Goal: Task Accomplishment & Management: Manage account settings

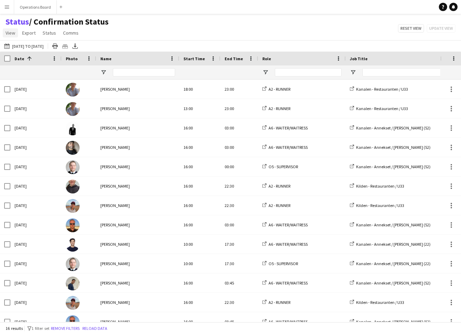
click at [10, 37] on link "View" at bounding box center [10, 32] width 15 height 9
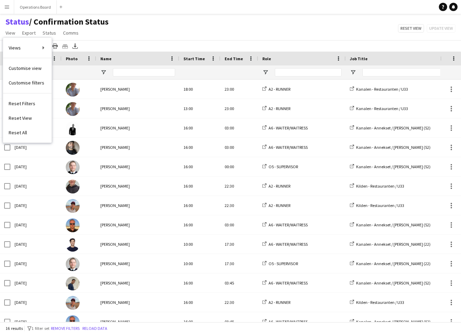
click at [8, 5] on app-icon "Menu" at bounding box center [7, 7] width 6 height 6
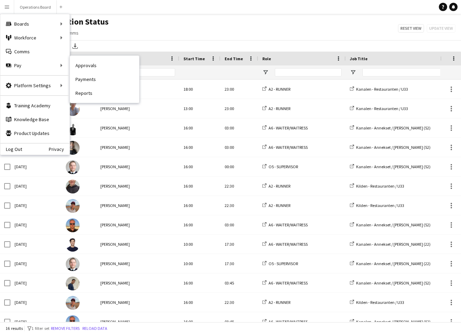
click at [83, 58] on nav "Approvals Payments Reports" at bounding box center [104, 79] width 69 height 47
click at [80, 62] on link "Approvals" at bounding box center [104, 66] width 69 height 14
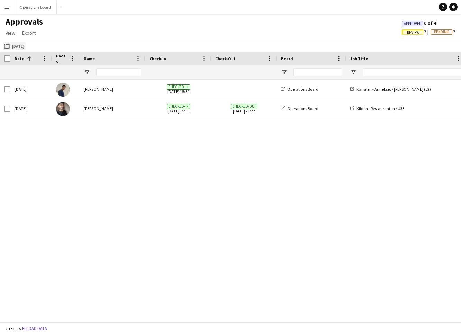
click at [21, 47] on button "[DATE] [DATE]" at bounding box center [14, 46] width 23 height 8
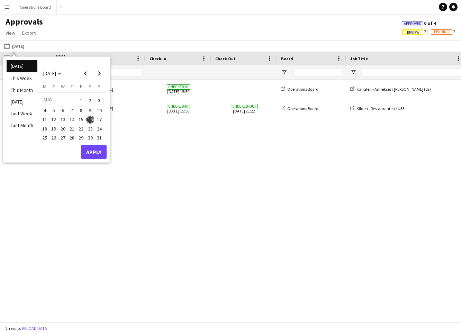
click at [263, 26] on div "Approvals View Customise view Customise filters Reset Filters Reset View Reset …" at bounding box center [230, 29] width 461 height 24
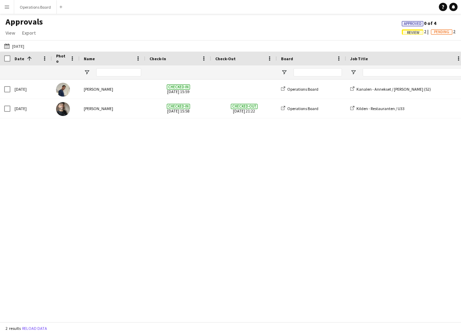
click at [407, 32] on span "Review" at bounding box center [413, 32] width 12 height 5
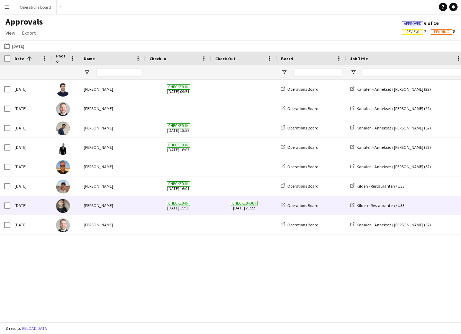
click at [125, 209] on div "[PERSON_NAME]" at bounding box center [113, 205] width 66 height 19
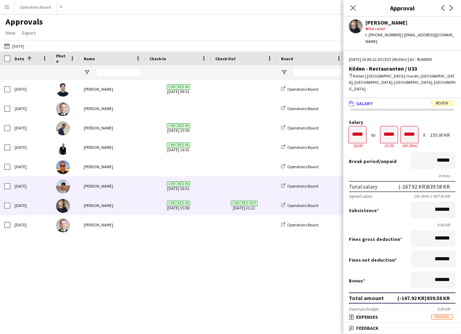
click at [131, 189] on div "[PERSON_NAME]" at bounding box center [113, 186] width 66 height 19
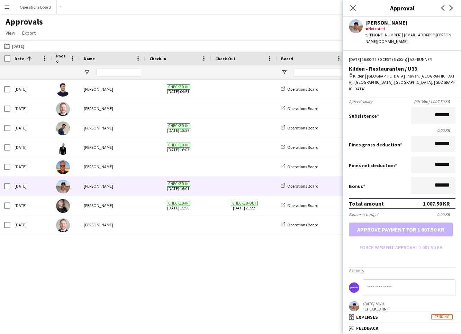
scroll to position [94, 0]
click at [373, 281] on input at bounding box center [409, 288] width 93 height 17
type input "**********"
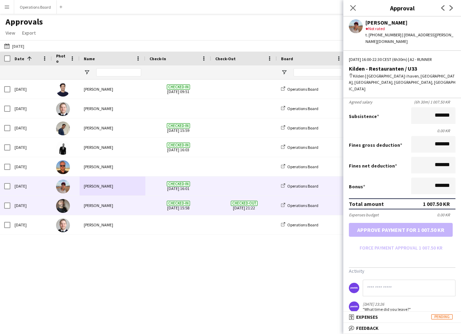
click at [221, 206] on span "Checked-out [DATE] 21:22" at bounding box center [243, 205] width 57 height 19
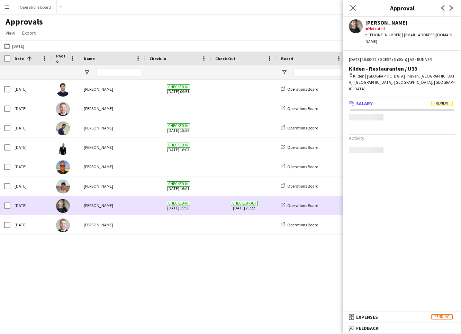
scroll to position [0, 0]
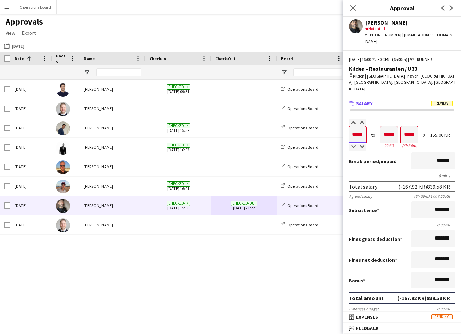
drag, startPoint x: 352, startPoint y: 124, endPoint x: 378, endPoint y: 125, distance: 26.0
click at [378, 125] on div "Salary ***** 16:00 to ***** 22:30 ***** (6h 30m) X 155.00 KR" at bounding box center [402, 135] width 107 height 30
type input "*****"
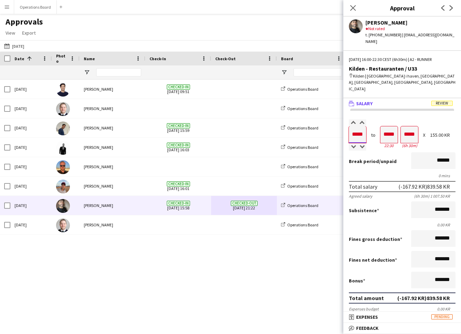
type input "*****"
click at [404, 152] on div "Break period /unpaid ******" at bounding box center [402, 161] width 107 height 18
drag, startPoint x: 380, startPoint y: 117, endPoint x: 388, endPoint y: 117, distance: 7.6
click at [388, 126] on input "*****" at bounding box center [389, 134] width 17 height 17
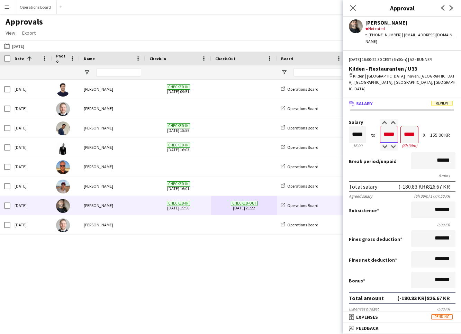
drag, startPoint x: 392, startPoint y: 122, endPoint x: 400, endPoint y: 122, distance: 7.3
click at [400, 122] on div "Salary ***** 16:00 to ***** 22:30 ***** (6h 30m) X 155.00 KR" at bounding box center [402, 135] width 107 height 30
type input "*****"
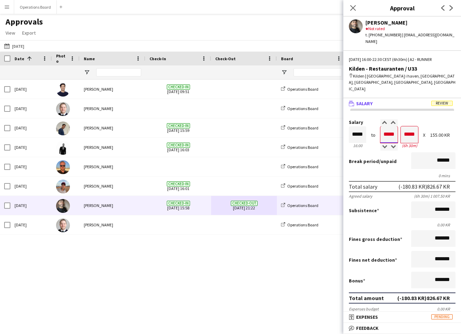
type input "*****"
click at [406, 138] on form "Salary ***** 16:00 to ***** 22:30 ***** (6h 30m) X 155.00 KR Break period /unpa…" at bounding box center [402, 234] width 118 height 228
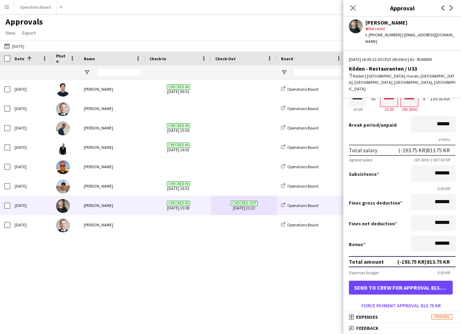
scroll to position [31, 0]
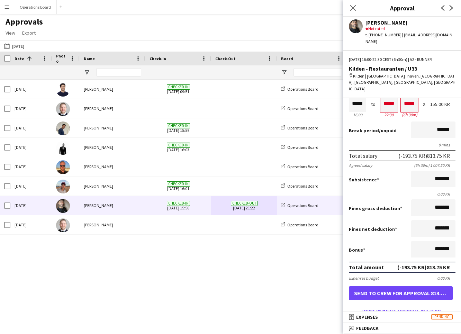
click at [365, 295] on form "Salary ***** 16:00 to ***** 22:30 ***** (6h 30m) X 155.00 KR Break period /unpa…" at bounding box center [402, 203] width 118 height 228
click at [364, 306] on button "Force payment approval 813.75 KR" at bounding box center [401, 311] width 104 height 11
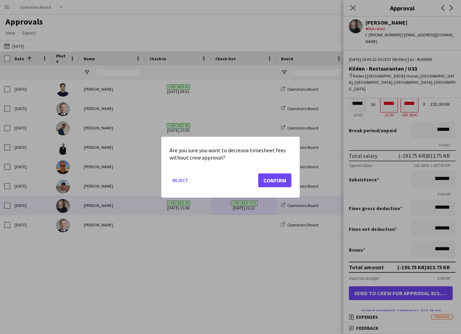
click at [280, 179] on button "Confirm" at bounding box center [274, 180] width 33 height 14
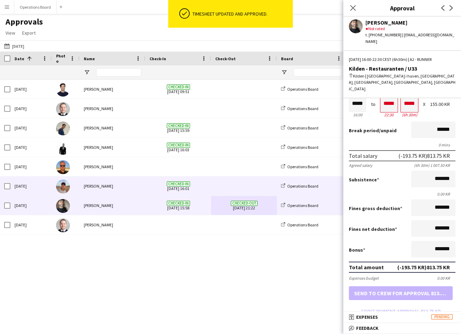
click at [234, 186] on span at bounding box center [243, 186] width 57 height 19
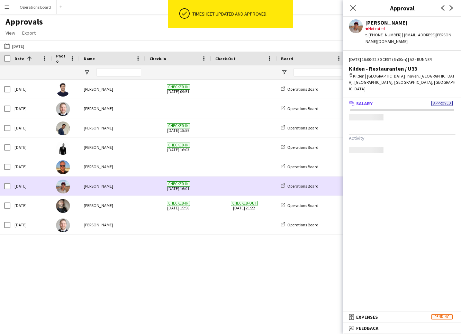
scroll to position [0, 0]
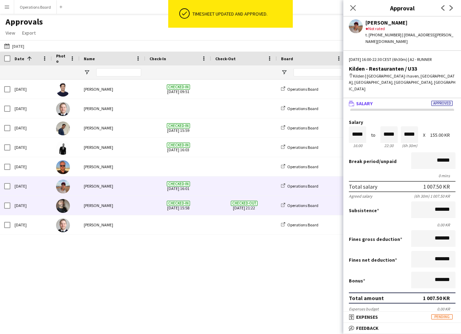
click at [230, 207] on span "Checked-out [DATE] 21:22" at bounding box center [243, 205] width 57 height 19
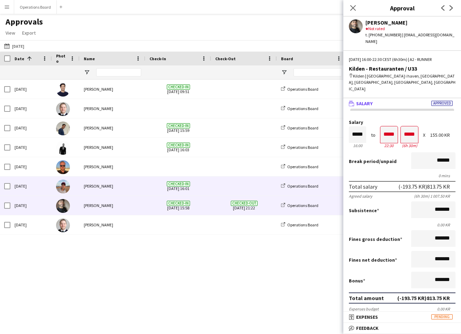
click at [243, 185] on span at bounding box center [243, 186] width 57 height 19
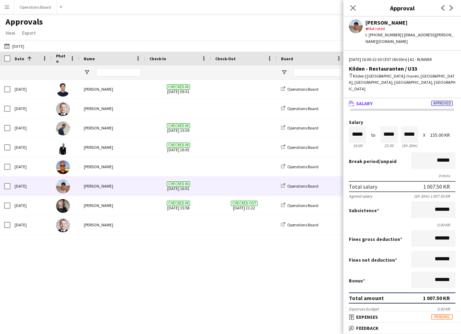
click at [8, 55] on div at bounding box center [5, 59] width 10 height 14
click at [29, 7] on button "Operations Board Close" at bounding box center [35, 7] width 43 height 14
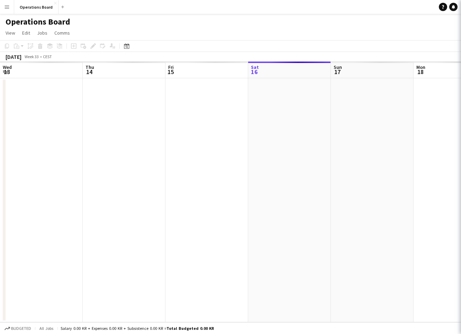
scroll to position [0, 166]
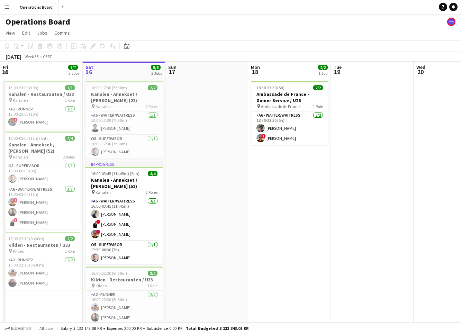
click at [244, 17] on div "Operations Board" at bounding box center [230, 20] width 461 height 13
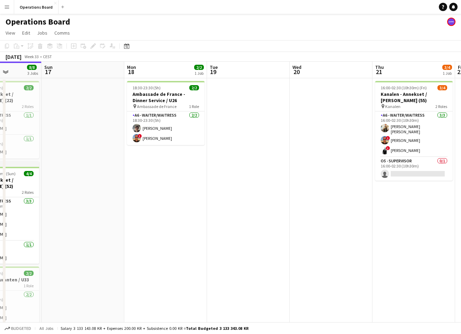
scroll to position [0, 0]
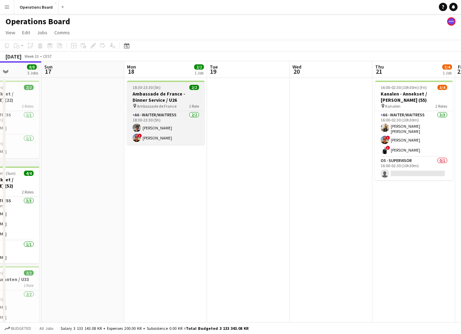
click at [161, 102] on h3 "Ambassade de France - Dinner Service / U26" at bounding box center [166, 97] width 78 height 12
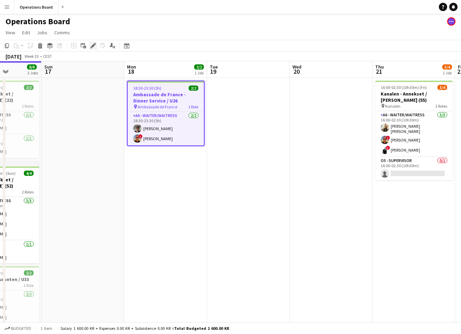
click at [92, 47] on icon at bounding box center [93, 46] width 4 height 4
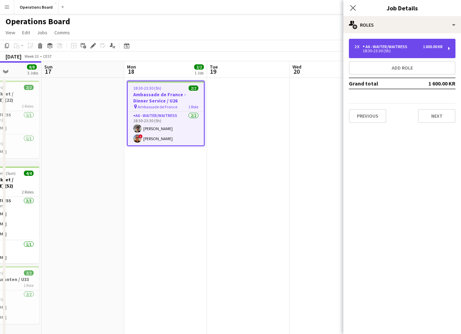
click at [367, 57] on div "2 x A6 - WAITER/WAITRESS 1 600.00 KR 18:30-23:30 (5h)" at bounding box center [402, 48] width 107 height 19
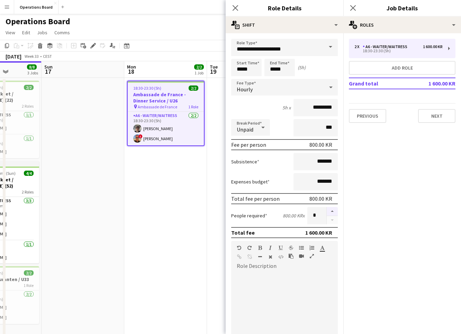
click at [330, 212] on button "button" at bounding box center [332, 211] width 11 height 9
type input "*"
click at [351, 5] on icon at bounding box center [353, 8] width 7 height 7
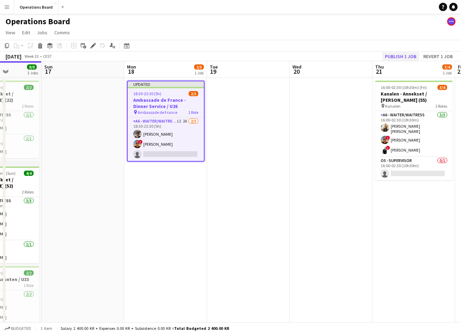
click at [405, 58] on button "Publish 1 job" at bounding box center [400, 56] width 37 height 9
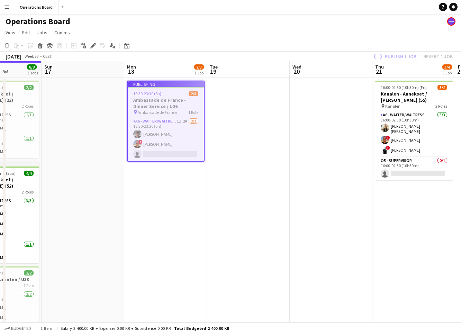
click at [189, 119] on app-job-card "Publishing 18:30-23:30 (5h) 2/3 Ambassade de France - Dinner Service / U26 pin …" at bounding box center [166, 121] width 78 height 81
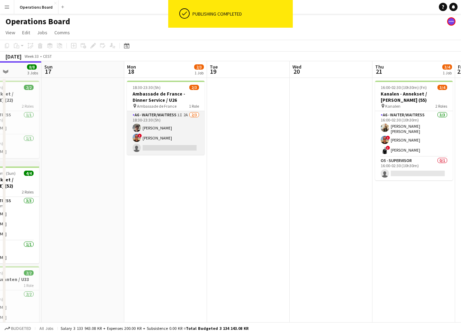
click at [189, 124] on app-card-role "A6 - WAITER/WAITRESS 1I 2A [DATE] 18:30-23:30 (5h) [PERSON_NAME] ! [PERSON_NAME…" at bounding box center [166, 133] width 78 height 44
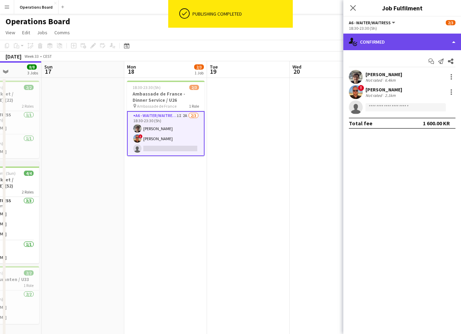
click at [374, 44] on div "single-neutral-actions-check-2 Confirmed" at bounding box center [402, 42] width 118 height 17
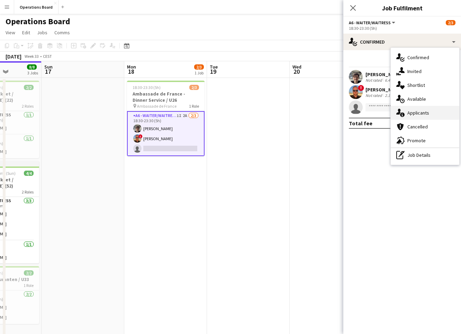
click at [427, 117] on div "single-neutral-actions-information Applicants" at bounding box center [425, 113] width 69 height 14
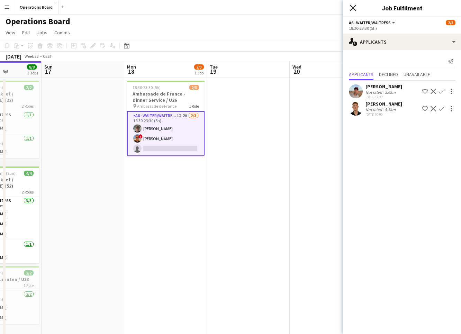
click at [350, 8] on icon "Close pop-in" at bounding box center [353, 8] width 7 height 7
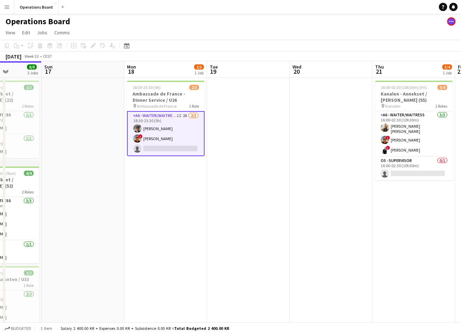
drag, startPoint x: 350, startPoint y: 30, endPoint x: 355, endPoint y: 127, distance: 97.4
click at [350, 39] on app-page-menu "View Day view expanded Day view collapsed Month view Date picker Jump to [DATE]…" at bounding box center [230, 33] width 461 height 13
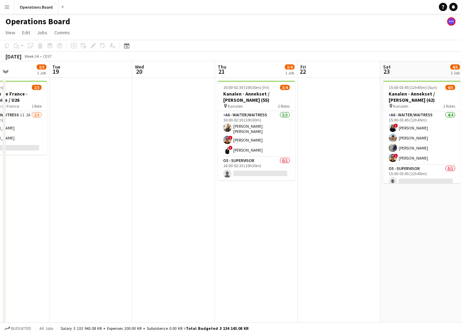
scroll to position [0, 196]
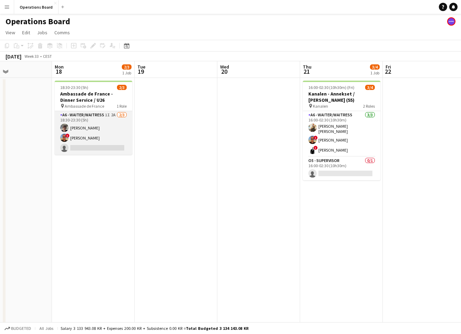
click at [108, 136] on app-card-role "A6 - WAITER/WAITRESS 1I 2A [DATE] 18:30-23:30 (5h) [PERSON_NAME] ! [PERSON_NAME…" at bounding box center [94, 133] width 78 height 44
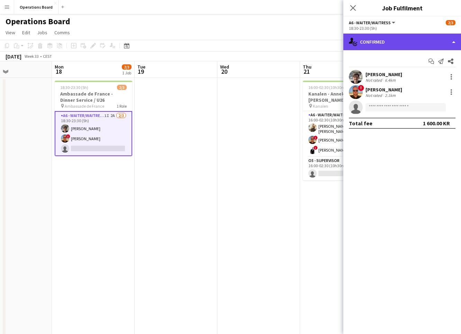
click at [405, 43] on div "single-neutral-actions-check-2 Confirmed" at bounding box center [402, 42] width 118 height 17
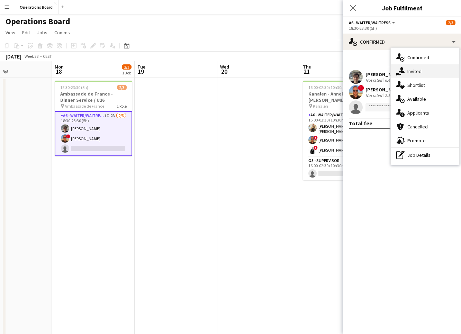
click at [421, 68] on div "single-neutral-actions-share-1 Invited" at bounding box center [425, 71] width 69 height 14
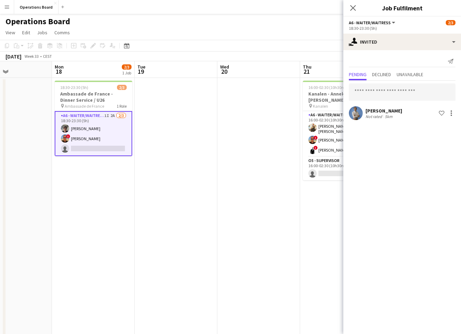
click at [372, 122] on div "Send notification Pending Declined Unavailable [PERSON_NAME] Not rated 5km Shor…" at bounding box center [402, 88] width 118 height 77
click at [371, 119] on div "Not rated" at bounding box center [375, 116] width 18 height 5
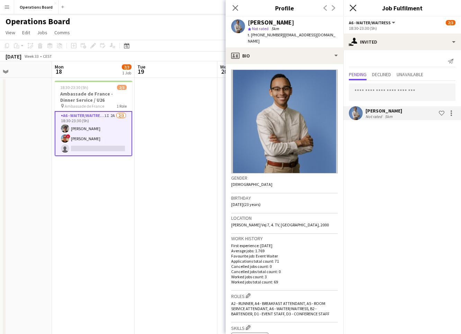
click at [354, 6] on icon "Close pop-in" at bounding box center [353, 8] width 7 height 7
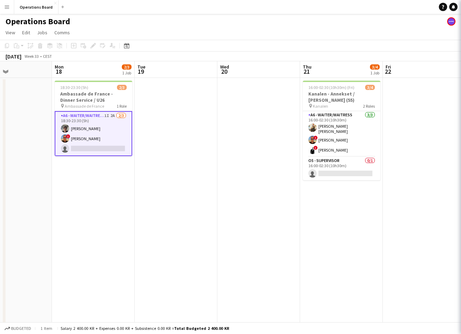
click at [317, 24] on div "Operations Board" at bounding box center [230, 20] width 461 height 13
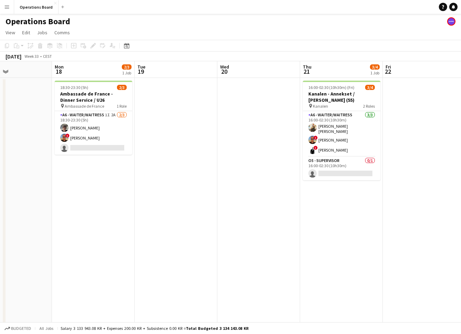
click at [10, 9] on button "Menu" at bounding box center [7, 7] width 14 height 14
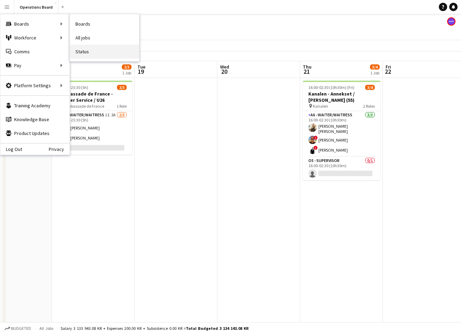
click at [85, 47] on link "Status" at bounding box center [104, 52] width 69 height 14
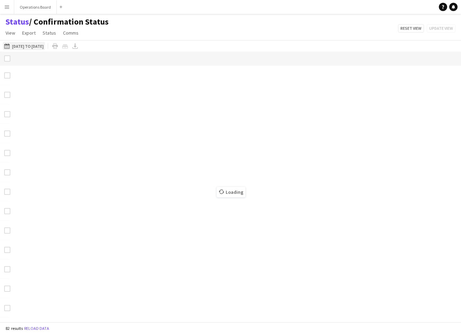
click at [24, 45] on button "[DATE] to [DATE] [DATE] to [DATE]" at bounding box center [24, 46] width 42 height 8
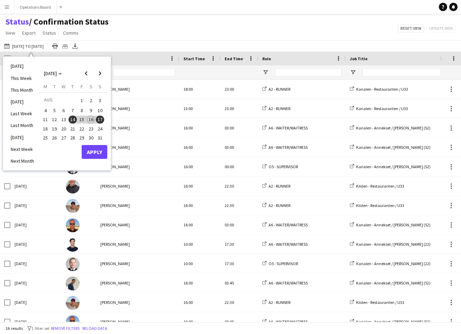
click at [47, 128] on span "18" at bounding box center [45, 129] width 8 height 8
click at [90, 153] on button "Apply" at bounding box center [95, 152] width 26 height 14
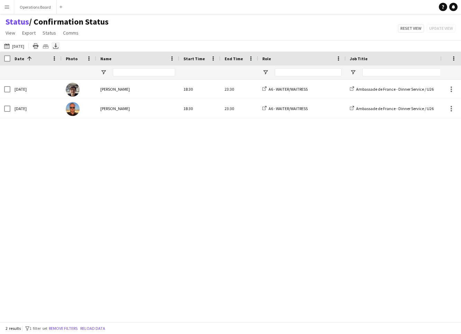
click at [59, 45] on icon "Export XLSX" at bounding box center [56, 46] width 6 height 6
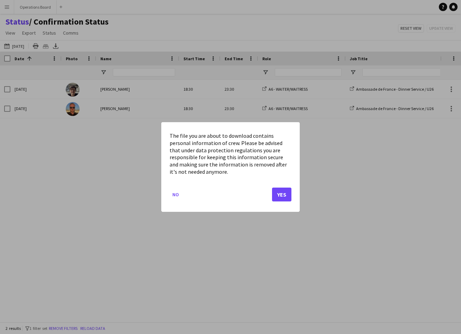
click at [275, 193] on button "Yes" at bounding box center [281, 195] width 19 height 14
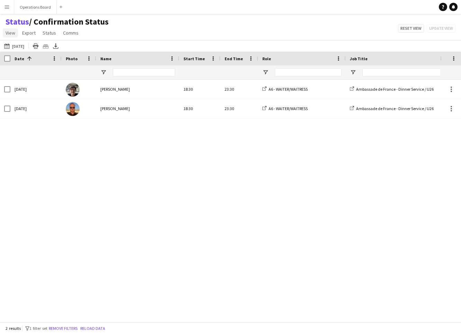
click at [9, 34] on span "View" at bounding box center [11, 33] width 10 height 6
